Goal: Task Accomplishment & Management: Use online tool/utility

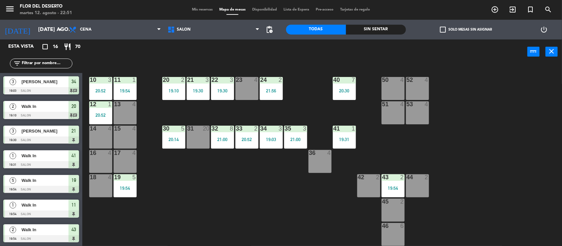
scroll to position [116, 0]
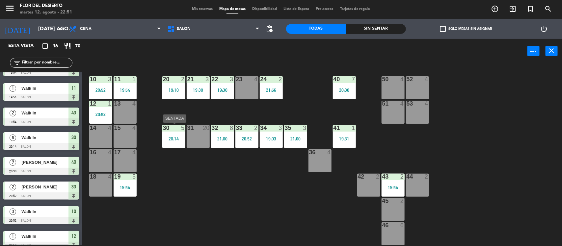
click at [179, 138] on div "20:14" at bounding box center [173, 139] width 23 height 5
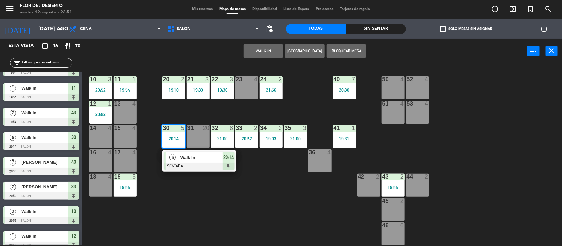
click at [188, 164] on div at bounding box center [199, 166] width 71 height 7
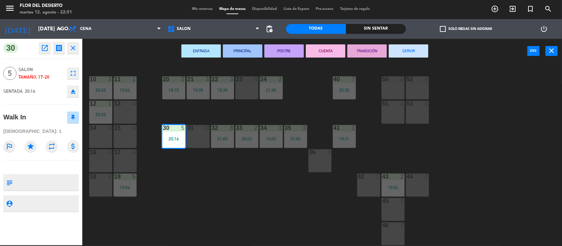
drag, startPoint x: 396, startPoint y: 48, endPoint x: 320, endPoint y: 67, distance: 79.0
click at [397, 48] on button "SERVIR" at bounding box center [408, 50] width 39 height 13
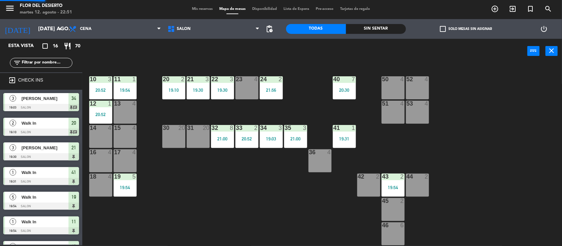
scroll to position [1, 0]
click at [176, 133] on div "30 20" at bounding box center [173, 136] width 23 height 23
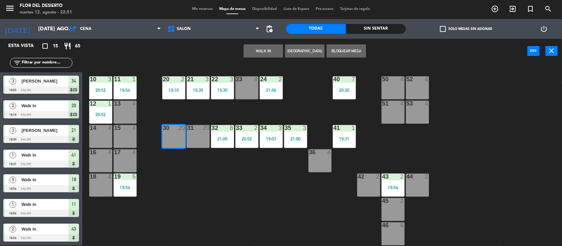
click at [271, 51] on button "WALK IN" at bounding box center [262, 50] width 39 height 13
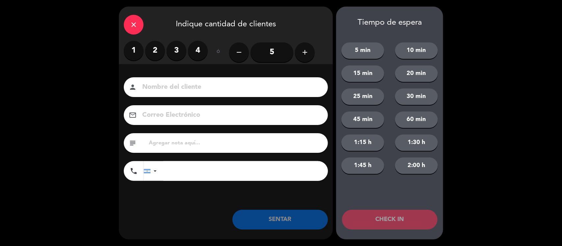
click at [200, 50] on label "4" at bounding box center [198, 51] width 20 height 20
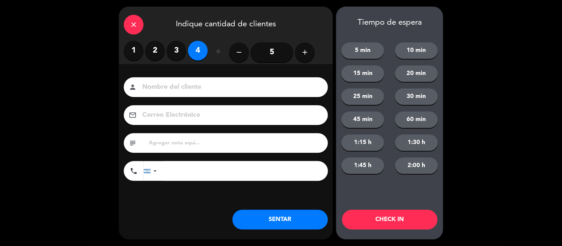
click at [257, 214] on button "SENTAR" at bounding box center [279, 220] width 95 height 20
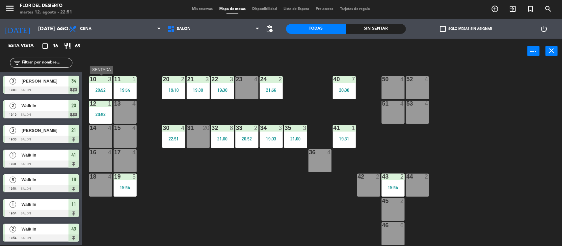
click at [98, 83] on div "10 3 20:52" at bounding box center [100, 87] width 23 height 23
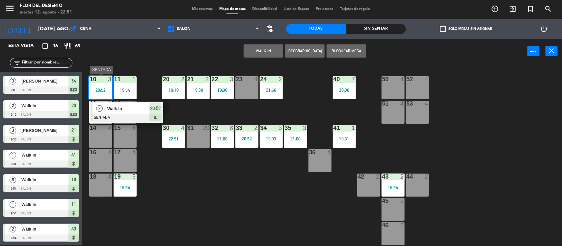
click at [113, 117] on div "3 Walk In SENTADA 20:52" at bounding box center [126, 112] width 84 height 21
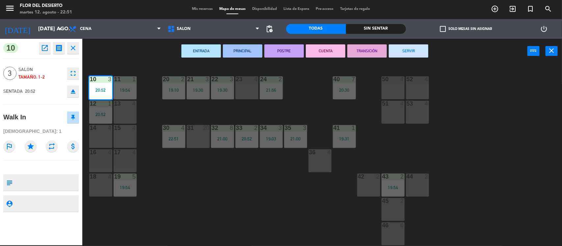
click at [405, 49] on button "SERVIR" at bounding box center [408, 50] width 39 height 13
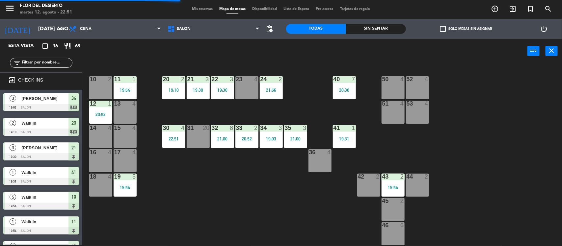
click at [132, 85] on div "11 1 19:54" at bounding box center [124, 87] width 23 height 23
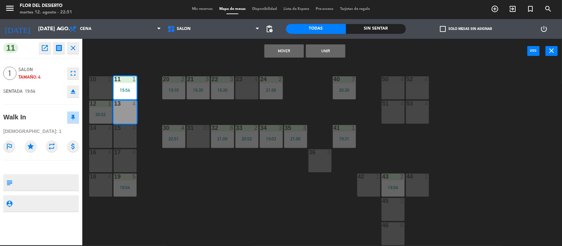
click at [178, 64] on div "10 2 11 1 19:54 20 2 19:10 21 3 19:30 22 3 19:30 23 4 24 2 21:56 40 7 20:30 50 …" at bounding box center [325, 155] width 474 height 182
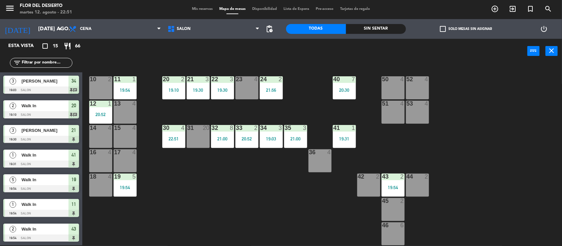
click at [133, 87] on div "11 1 19:54" at bounding box center [124, 87] width 23 height 23
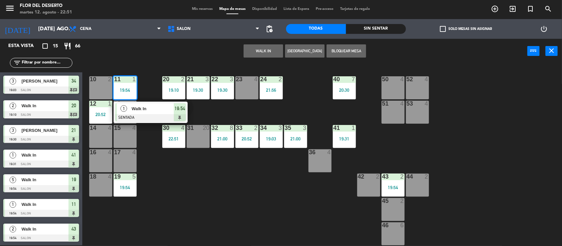
click at [137, 115] on div at bounding box center [150, 117] width 71 height 7
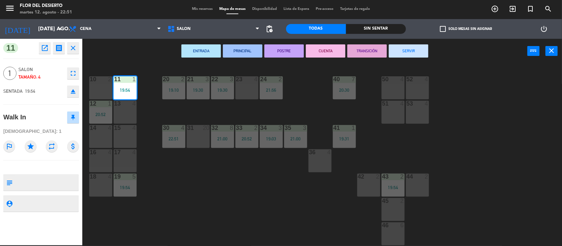
click at [401, 52] on button "SERVIR" at bounding box center [408, 50] width 39 height 13
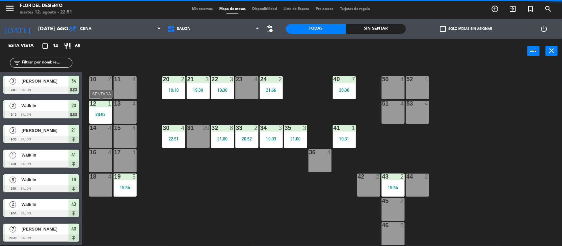
click at [99, 113] on div "20:52" at bounding box center [100, 114] width 23 height 5
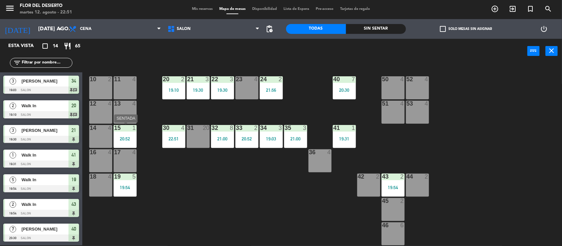
scroll to position [50, 0]
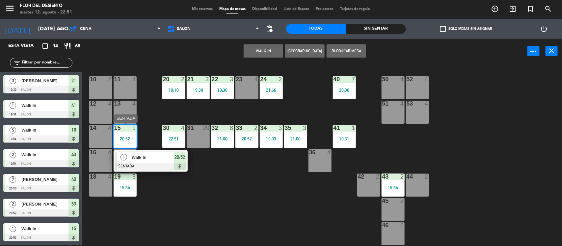
click at [149, 167] on div at bounding box center [150, 166] width 71 height 7
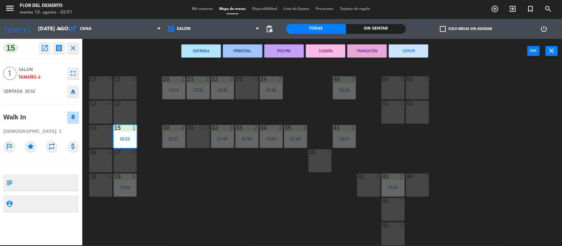
click at [407, 48] on button "SERVIR" at bounding box center [408, 50] width 39 height 13
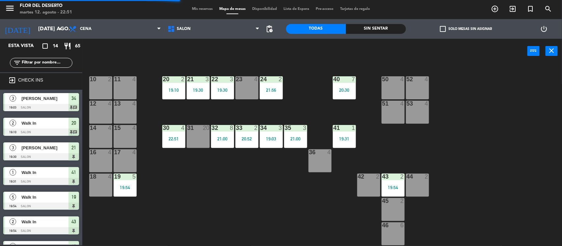
click at [118, 189] on div "19 5 19:54" at bounding box center [124, 185] width 23 height 23
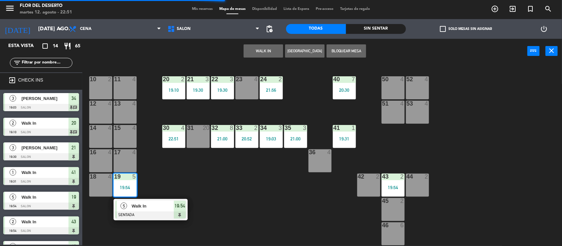
click at [130, 210] on div "5 Walk In SENTADA 19:54" at bounding box center [151, 209] width 84 height 21
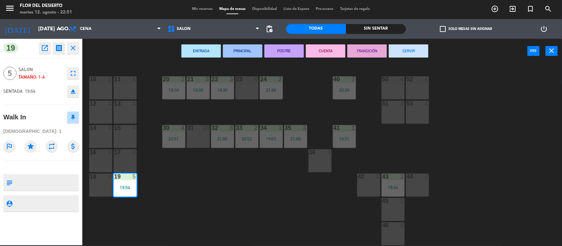
click at [414, 52] on button "SERVIR" at bounding box center [408, 50] width 39 height 13
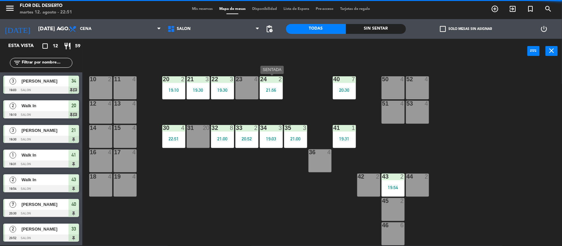
click at [268, 83] on div "24 2 21:56" at bounding box center [271, 87] width 23 height 23
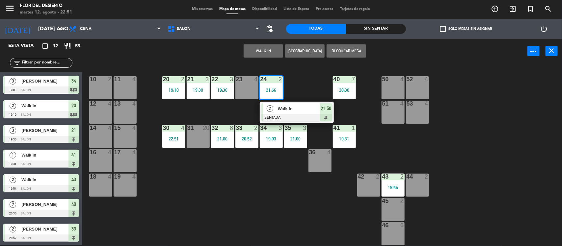
click at [269, 117] on div "2 Walk In SENTADA 21:56" at bounding box center [297, 112] width 84 height 21
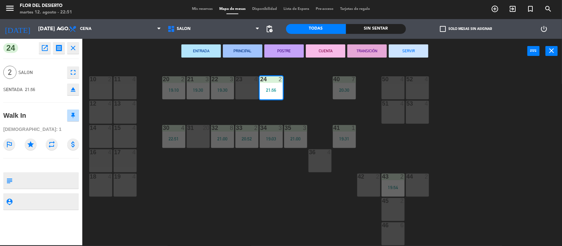
click at [410, 51] on button "SERVIR" at bounding box center [408, 50] width 39 height 13
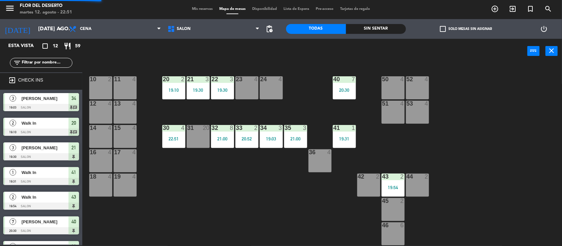
scroll to position [38, 0]
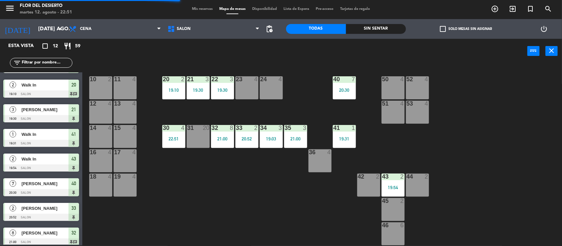
click at [220, 90] on div "19:30" at bounding box center [222, 90] width 23 height 5
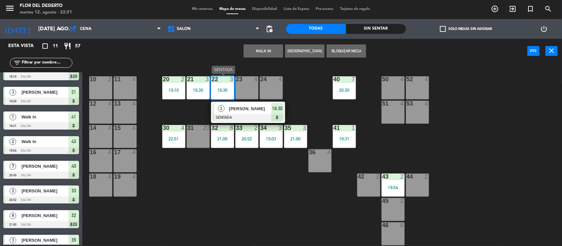
click at [222, 114] on div at bounding box center [248, 117] width 71 height 7
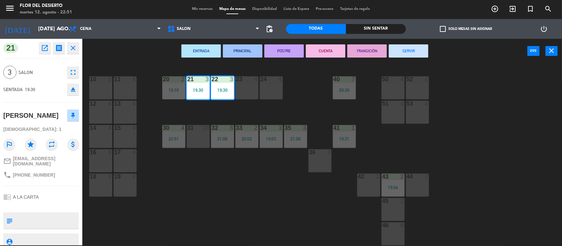
click at [399, 48] on button "SERVIR" at bounding box center [408, 50] width 39 height 13
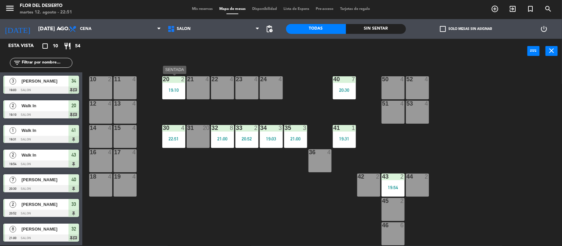
click at [175, 93] on div "20 2 19:10" at bounding box center [173, 87] width 23 height 23
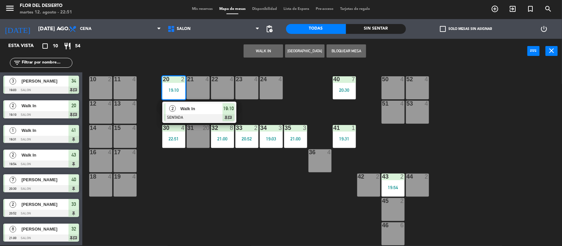
click at [189, 117] on div "2 Walk In SENTADA 19:10 chat" at bounding box center [199, 112] width 84 height 21
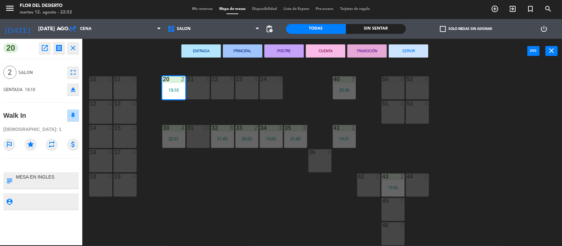
click at [417, 48] on button "SERVIR" at bounding box center [408, 50] width 39 height 13
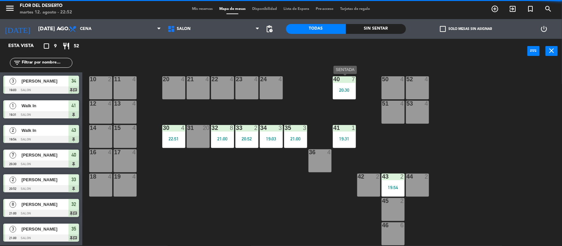
click at [342, 91] on div "20:30" at bounding box center [344, 90] width 23 height 5
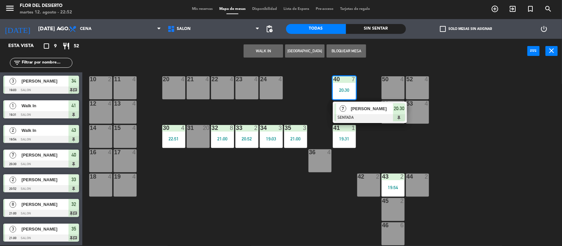
click at [345, 116] on div at bounding box center [369, 117] width 71 height 7
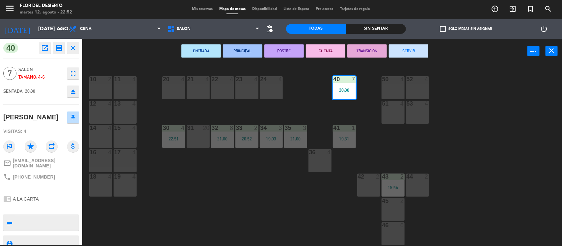
click at [410, 49] on button "SERVIR" at bounding box center [408, 50] width 39 height 13
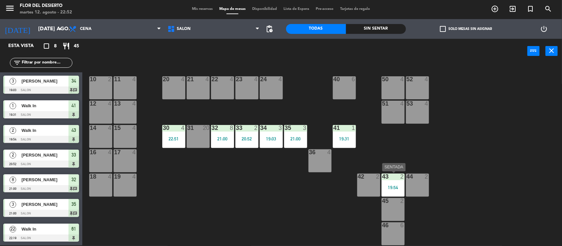
click at [398, 189] on div "19:54" at bounding box center [392, 187] width 23 height 5
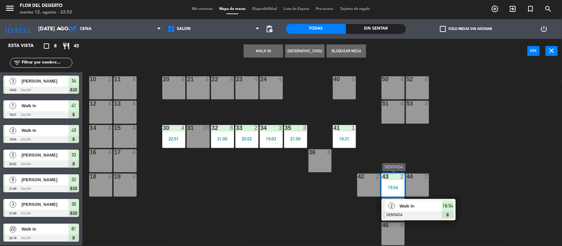
click at [396, 215] on div at bounding box center [418, 215] width 71 height 7
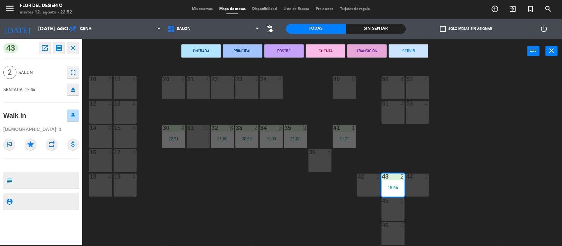
click at [412, 48] on button "SERVIR" at bounding box center [408, 50] width 39 height 13
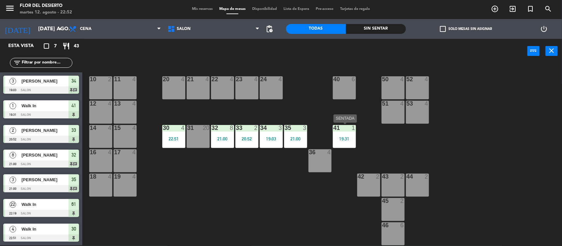
click at [349, 138] on div "19:31" at bounding box center [344, 139] width 23 height 5
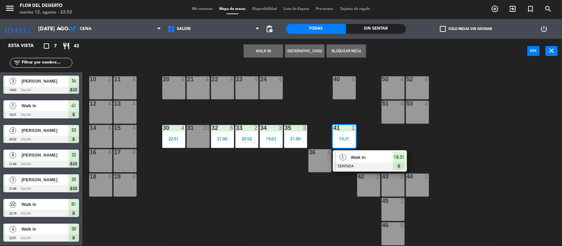
click at [350, 166] on div "1 Walk In SENTADA 19:31" at bounding box center [370, 160] width 84 height 21
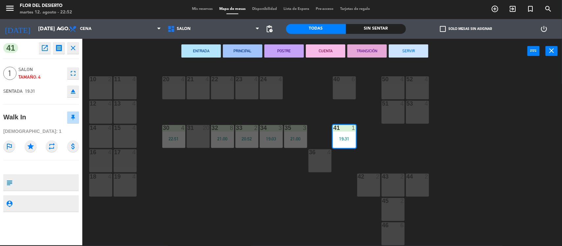
click at [416, 48] on button "SERVIR" at bounding box center [408, 50] width 39 height 13
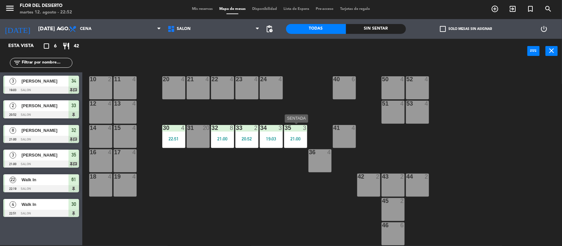
click at [298, 141] on div "35 3 21:00" at bounding box center [295, 136] width 23 height 23
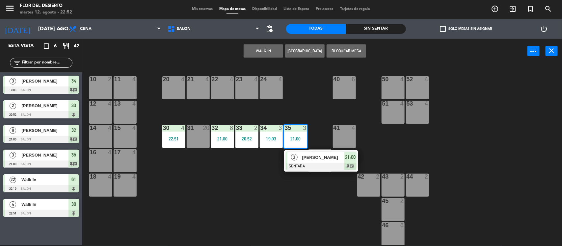
click at [297, 164] on div at bounding box center [321, 166] width 71 height 7
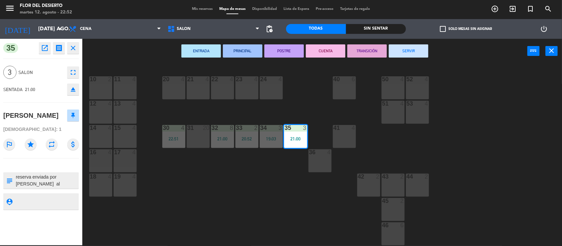
click at [405, 49] on button "SERVIR" at bounding box center [408, 50] width 39 height 13
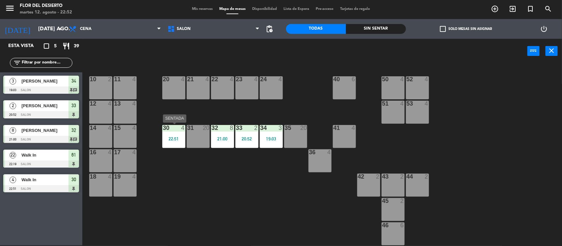
click at [169, 142] on div "30 4 22:51" at bounding box center [173, 136] width 23 height 23
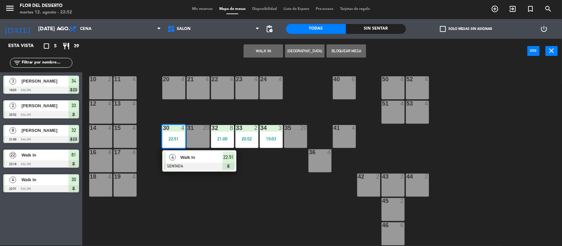
click at [183, 162] on div "Walk In" at bounding box center [201, 157] width 43 height 11
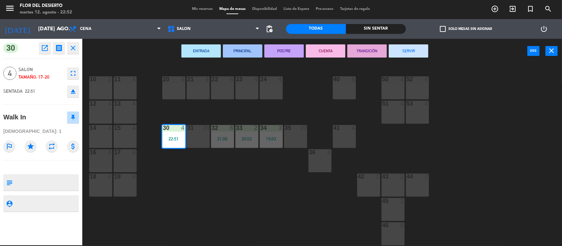
click at [408, 50] on button "SERVIR" at bounding box center [408, 50] width 39 height 13
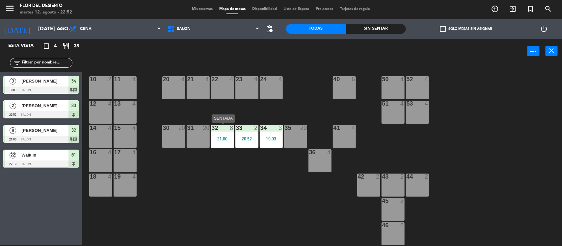
click at [226, 142] on div "32 8 21:00" at bounding box center [222, 136] width 23 height 23
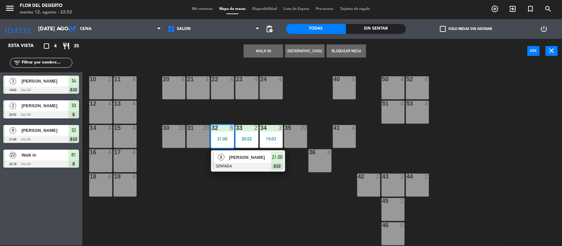
click at [226, 164] on div at bounding box center [248, 166] width 71 height 7
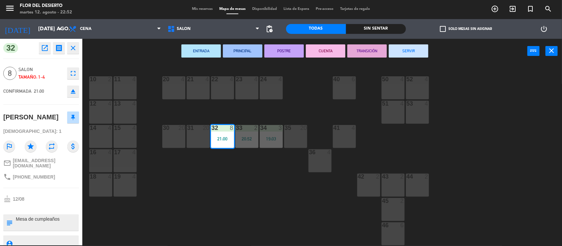
click at [415, 45] on button "SERVIR" at bounding box center [408, 50] width 39 height 13
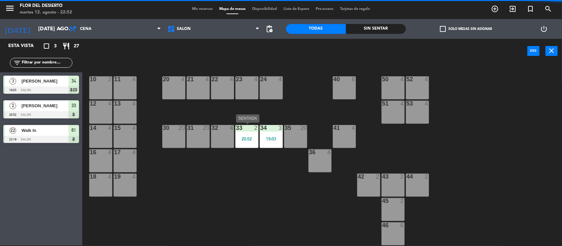
click at [247, 138] on div "20:52" at bounding box center [246, 139] width 23 height 5
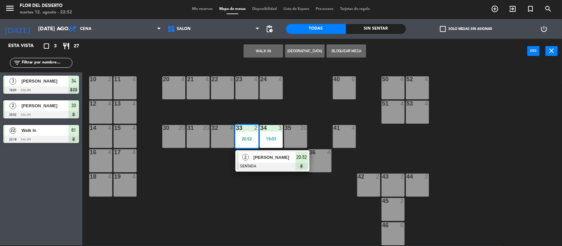
click at [272, 163] on div at bounding box center [272, 166] width 71 height 7
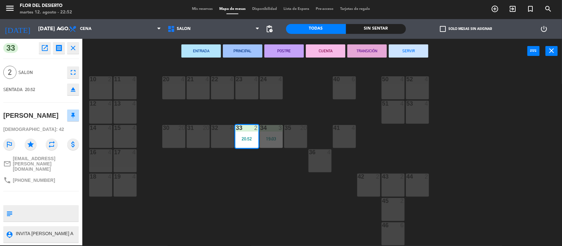
click at [421, 48] on button "SERVIR" at bounding box center [408, 50] width 39 height 13
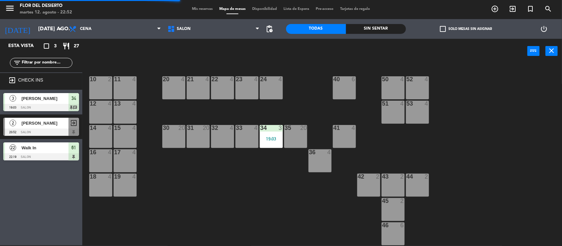
click at [269, 140] on div "19:03" at bounding box center [271, 139] width 23 height 5
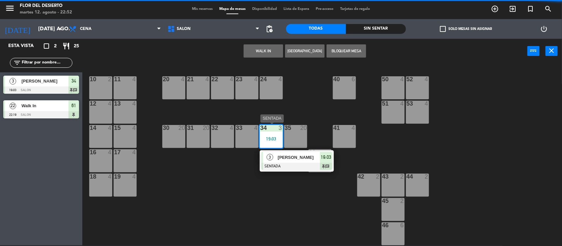
click at [275, 167] on div "3 [PERSON_NAME] SENTADA 19:03 chat" at bounding box center [297, 160] width 84 height 21
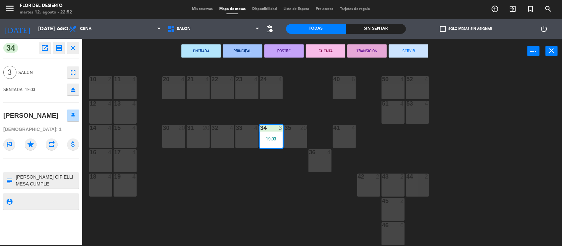
drag, startPoint x: 416, startPoint y: 51, endPoint x: 395, endPoint y: 53, distance: 20.8
click at [415, 51] on button "SERVIR" at bounding box center [408, 50] width 39 height 13
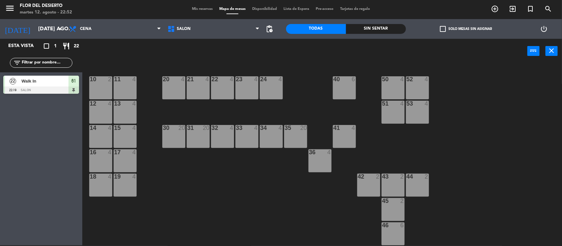
click at [200, 9] on span "Mis reservas" at bounding box center [202, 9] width 27 height 4
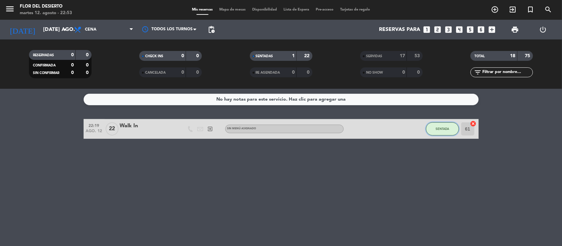
click at [434, 129] on button "SENTADA" at bounding box center [442, 128] width 33 height 13
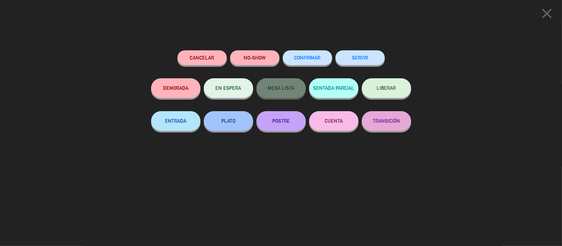
click at [347, 203] on div "Cancelar NO-SHOW CONFIRMAR SERVIR DEMORADA EN ESPERA MESA LISTA SENTADA PARCIAL…" at bounding box center [280, 146] width 269 height 200
click at [549, 14] on icon "close" at bounding box center [546, 13] width 16 height 16
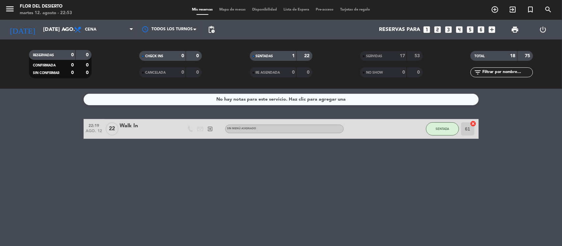
click at [224, 11] on span "Mapa de mesas" at bounding box center [232, 10] width 33 height 4
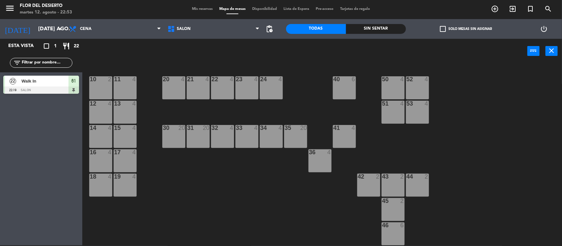
click at [48, 85] on span "Walk In" at bounding box center [44, 81] width 47 height 7
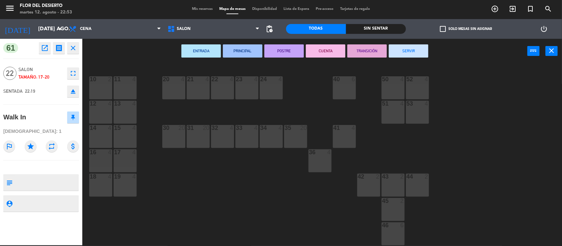
click at [32, 68] on span "SALON" at bounding box center [40, 70] width 45 height 8
click at [494, 101] on div "10 2 11 4 20 4 21 4 22 4 23 4 24 4 40 6 50 4 52 4 12 4 13 4 51 4 53 4 14 4 15 4…" at bounding box center [325, 155] width 474 height 182
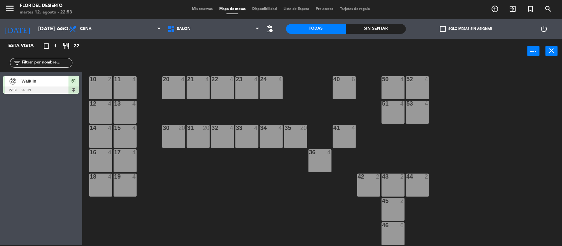
click at [195, 6] on div "Mis reservas Mapa de mesas Disponibilidad Lista de Espera Pre-acceso Tarjetas d…" at bounding box center [281, 9] width 185 height 6
click at [196, 8] on span "Mis reservas" at bounding box center [202, 9] width 27 height 4
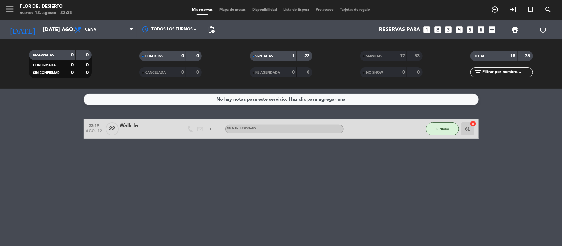
click at [136, 128] on div "Walk In" at bounding box center [148, 126] width 56 height 9
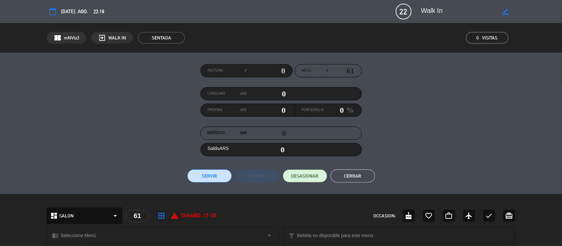
drag, startPoint x: 512, startPoint y: 10, endPoint x: 505, endPoint y: 10, distance: 6.6
click at [512, 10] on div "border_color" at bounding box center [505, 12] width 19 height 12
click at [505, 9] on icon "border_color" at bounding box center [505, 12] width 6 height 6
drag, startPoint x: 474, startPoint y: 11, endPoint x: 304, endPoint y: 22, distance: 170.2
click at [304, 22] on div "calendar_today [DATE], ago. 22:19 22 Walk In phone mail_outline" at bounding box center [281, 11] width 562 height 23
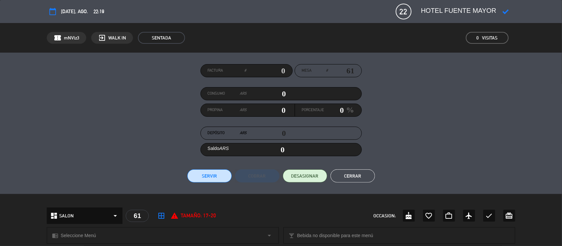
type textarea "HOTEL FUENTE MAYOR"
click at [506, 15] on div at bounding box center [505, 12] width 19 height 12
click at [508, 13] on icon at bounding box center [505, 12] width 6 height 6
click at [347, 174] on button "Cerrar" at bounding box center [352, 175] width 44 height 13
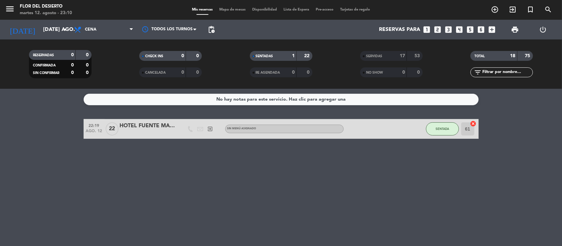
click at [230, 9] on span "Mapa de mesas" at bounding box center [232, 10] width 33 height 4
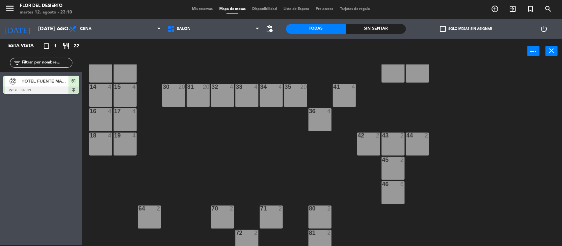
scroll to position [96, 0]
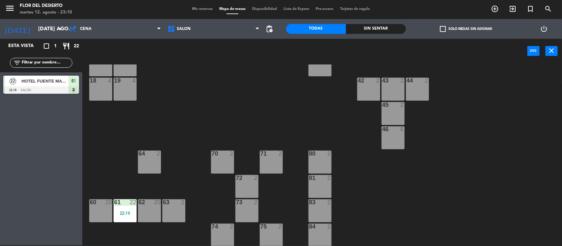
click at [145, 207] on div "62 20" at bounding box center [149, 210] width 23 height 23
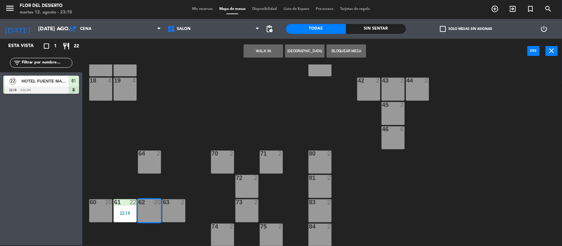
click at [259, 51] on button "WALK IN" at bounding box center [262, 50] width 39 height 13
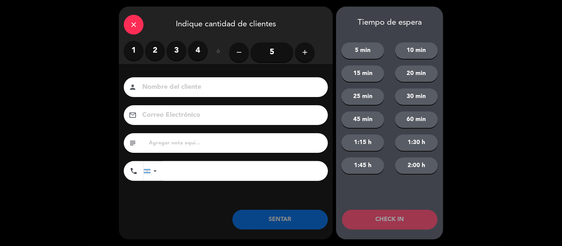
click at [155, 55] on label "2" at bounding box center [155, 51] width 20 height 20
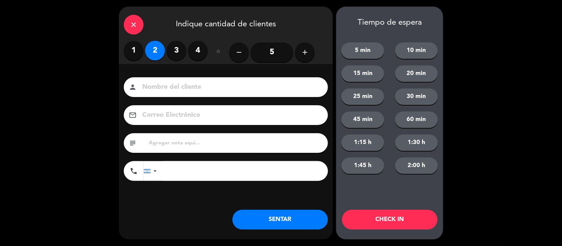
click at [162, 86] on input at bounding box center [230, 88] width 178 height 12
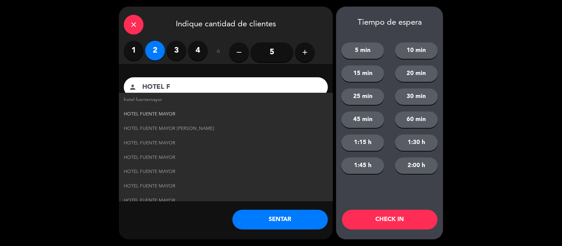
click at [168, 112] on span "HOTEL FUENTE MAYOR" at bounding box center [150, 115] width 52 height 8
type input "HOTEL FUENTE MAYOR"
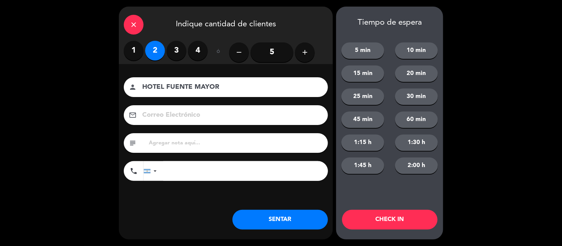
click at [287, 225] on button "SENTAR" at bounding box center [279, 220] width 95 height 20
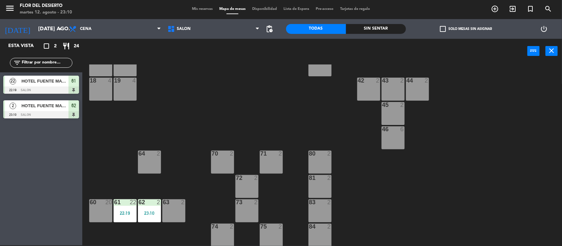
click at [203, 7] on span "Mis reservas" at bounding box center [202, 9] width 27 height 4
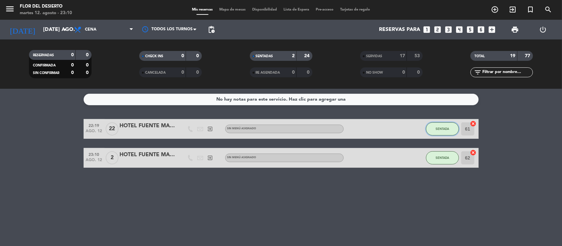
click at [450, 129] on button "SENTADA" at bounding box center [442, 128] width 33 height 13
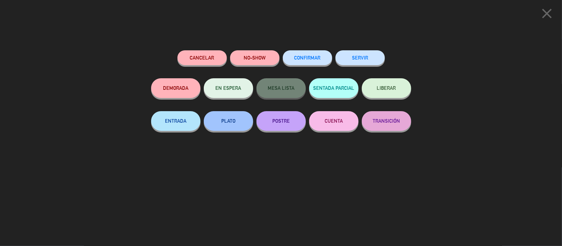
click at [367, 59] on button "SERVIR" at bounding box center [359, 57] width 49 height 15
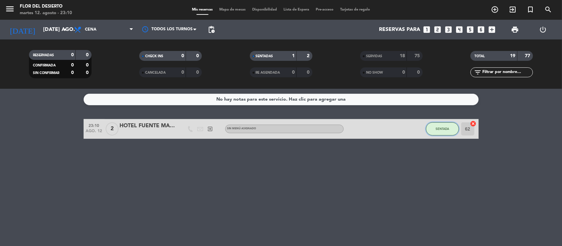
click at [440, 125] on button "SENTADA" at bounding box center [442, 128] width 33 height 13
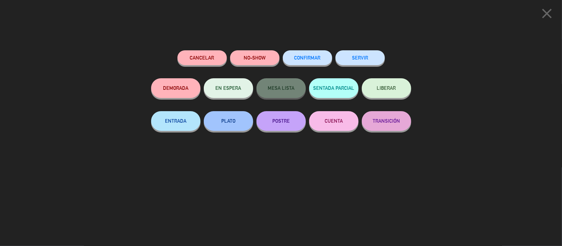
click at [366, 57] on button "SERVIR" at bounding box center [359, 57] width 49 height 15
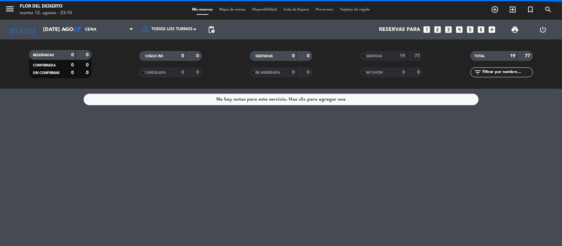
click at [380, 55] on span "SERVIDAS" at bounding box center [374, 56] width 16 height 3
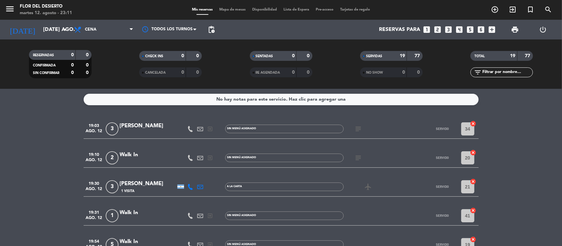
click at [230, 7] on div "Mis reservas Mapa de mesas Disponibilidad Lista de Espera Pre-acceso Tarjetas d…" at bounding box center [281, 10] width 185 height 6
click at [230, 9] on span "Mapa de mesas" at bounding box center [232, 10] width 33 height 4
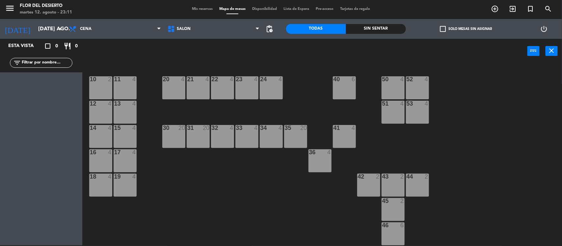
click at [95, 89] on div "10 2" at bounding box center [100, 87] width 23 height 23
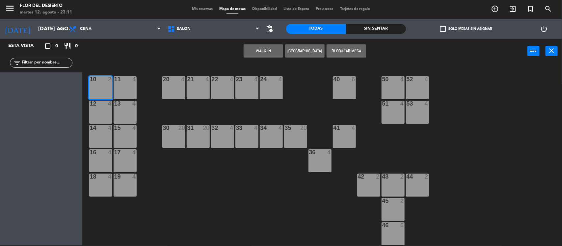
click at [265, 49] on button "WALK IN" at bounding box center [262, 50] width 39 height 13
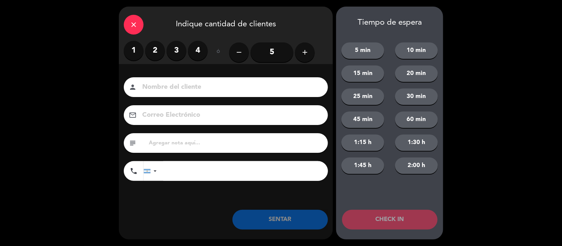
click at [191, 51] on label "4" at bounding box center [198, 51] width 20 height 20
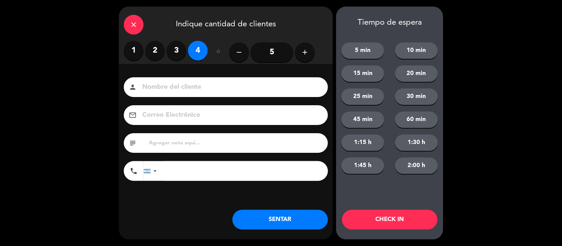
click at [169, 52] on label "3" at bounding box center [176, 51] width 20 height 20
click at [277, 218] on button "SENTAR" at bounding box center [279, 220] width 95 height 20
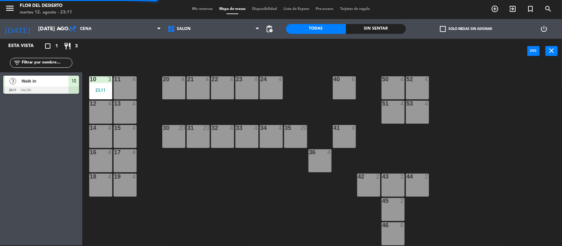
click at [176, 90] on div "20 4" at bounding box center [173, 87] width 23 height 23
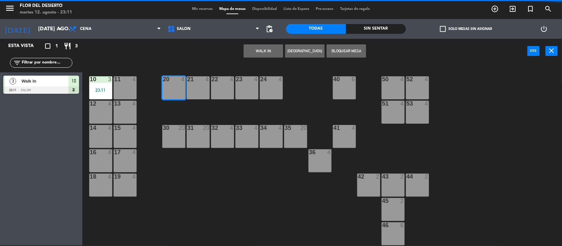
click at [278, 48] on button "WALK IN" at bounding box center [262, 50] width 39 height 13
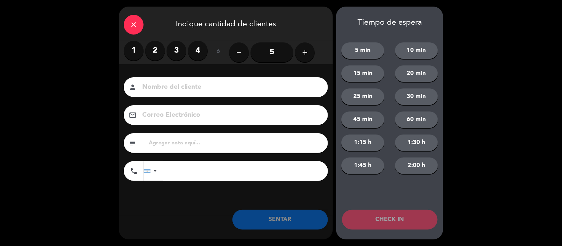
click at [129, 22] on div "close" at bounding box center [134, 25] width 20 height 20
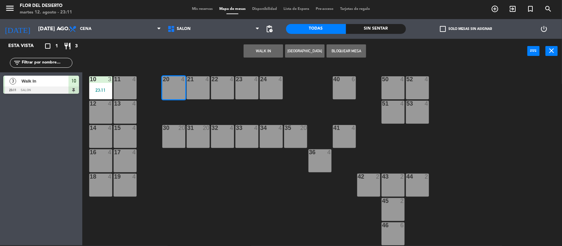
click at [178, 139] on div "30 20" at bounding box center [173, 136] width 23 height 23
click at [257, 54] on button "WALK IN" at bounding box center [262, 50] width 39 height 13
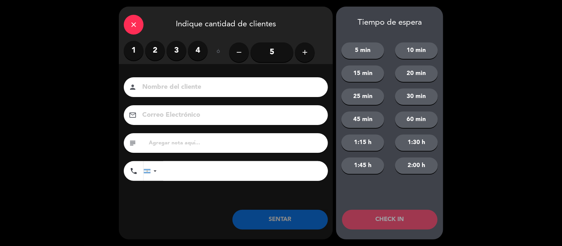
click at [197, 51] on label "4" at bounding box center [198, 51] width 20 height 20
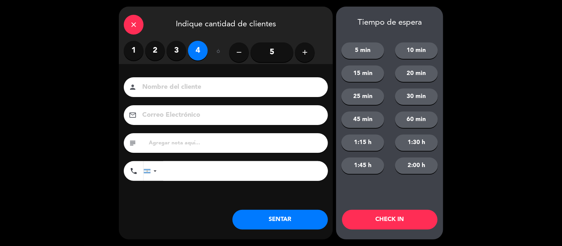
click at [259, 217] on button "SENTAR" at bounding box center [279, 220] width 95 height 20
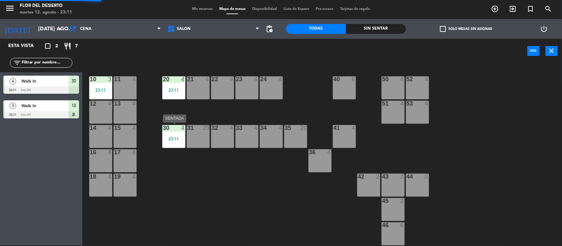
click at [167, 138] on div "23:11" at bounding box center [173, 139] width 23 height 5
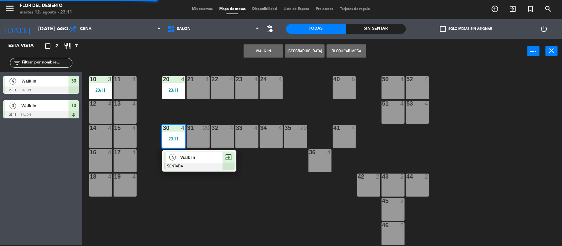
click at [173, 165] on div at bounding box center [199, 166] width 71 height 7
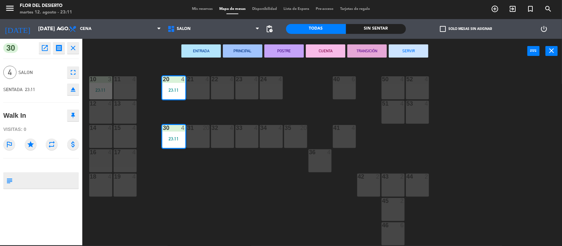
click at [410, 50] on button "SERVIR" at bounding box center [408, 50] width 39 height 13
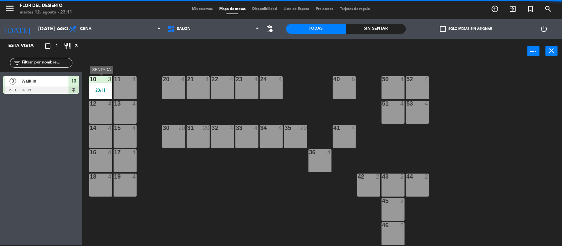
click at [104, 88] on div "23:11" at bounding box center [100, 90] width 23 height 5
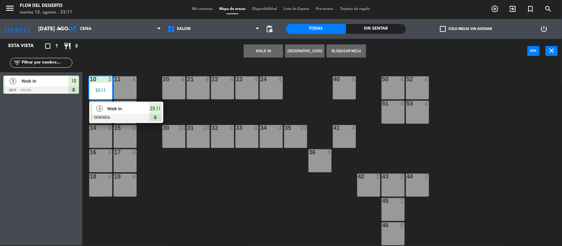
click at [107, 117] on div at bounding box center [126, 117] width 71 height 7
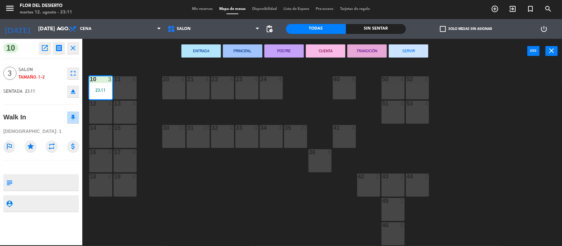
click at [404, 50] on button "SERVIR" at bounding box center [408, 50] width 39 height 13
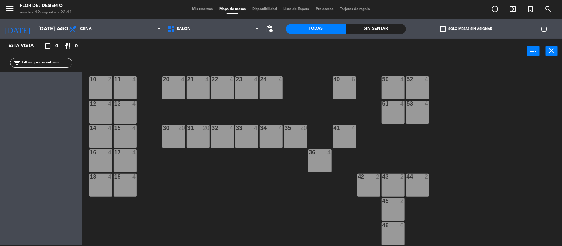
click at [199, 9] on span "Mis reservas" at bounding box center [202, 9] width 27 height 4
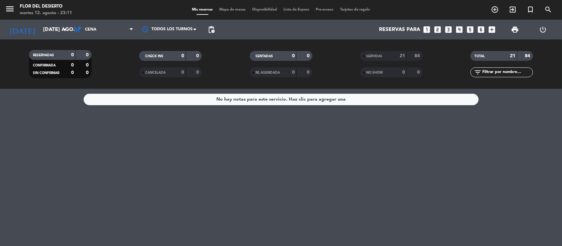
click at [373, 55] on span "SERVIDAS" at bounding box center [374, 56] width 16 height 3
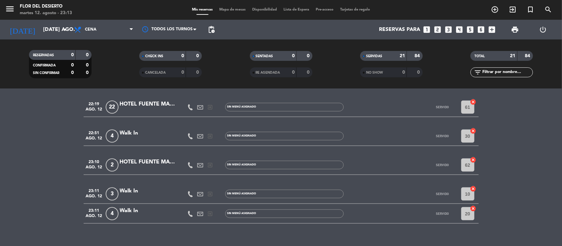
scroll to position [440, 0]
